Goal: Check status: Check status

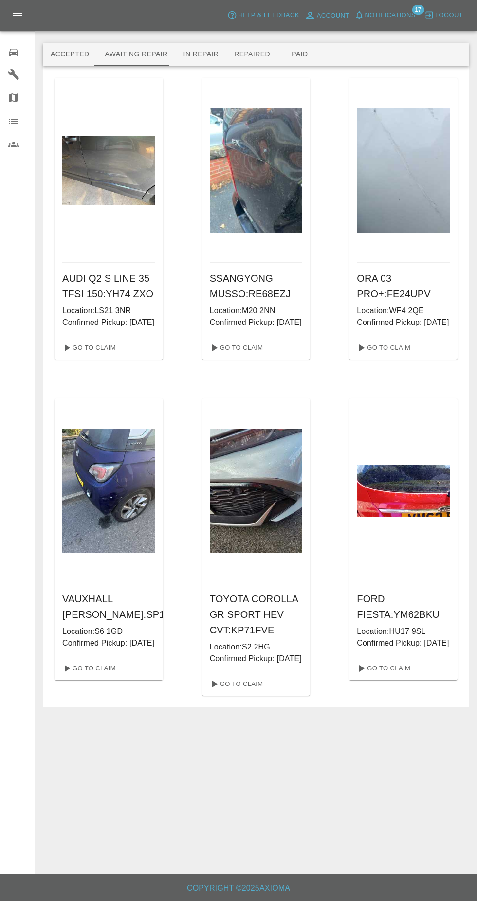
scroll to position [16, 0]
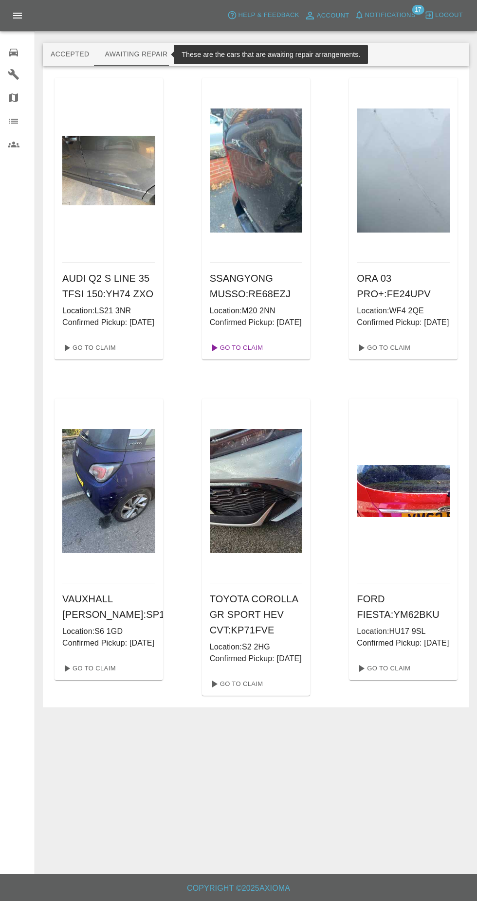
click at [251, 341] on link "Go To Claim" at bounding box center [236, 348] width 60 height 16
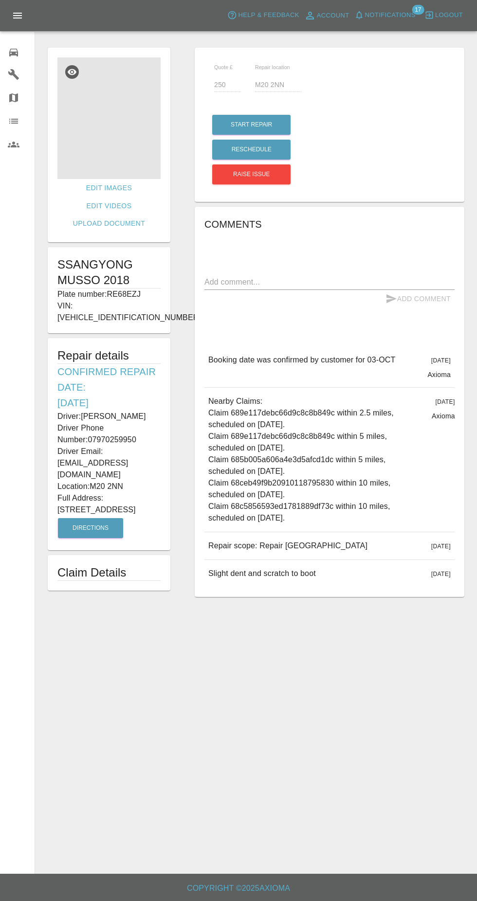
scroll to position [18, 0]
click at [17, 50] on icon at bounding box center [13, 53] width 9 height 8
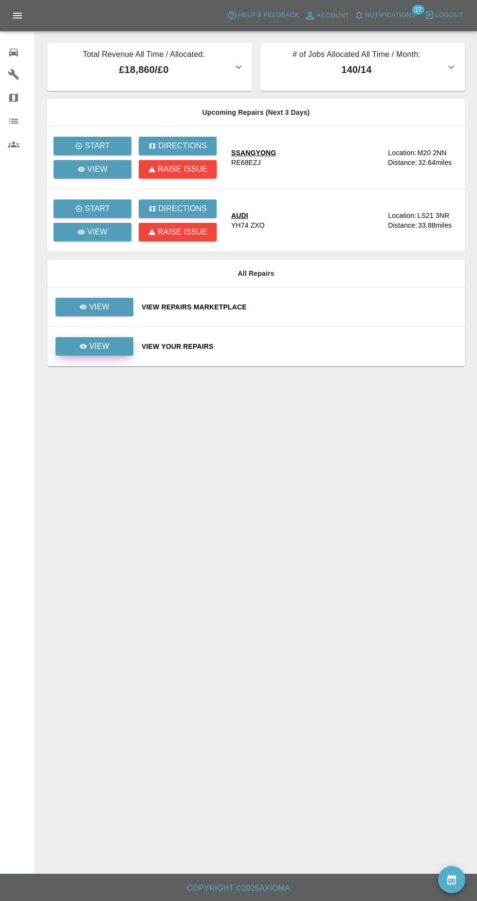
click at [110, 337] on link "View" at bounding box center [94, 346] width 78 height 18
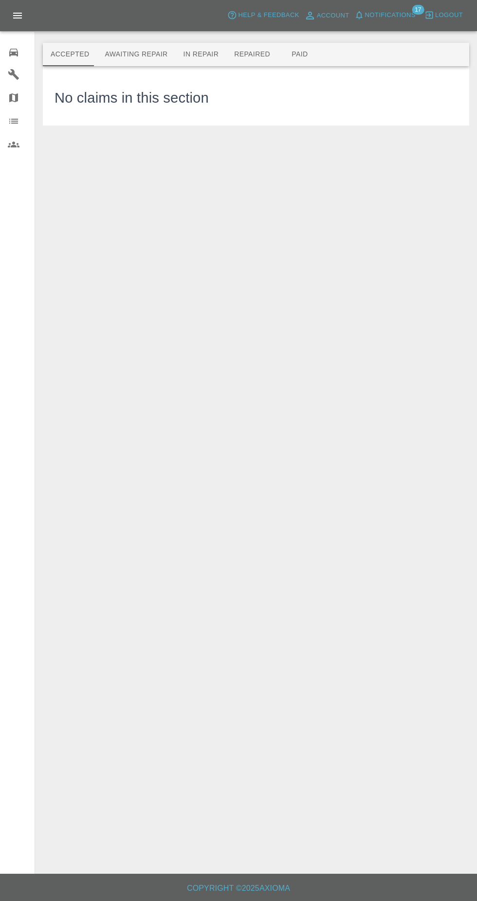
click at [138, 43] on button "Awaiting Repair" at bounding box center [136, 54] width 78 height 23
